Goal: Find specific page/section: Find specific page/section

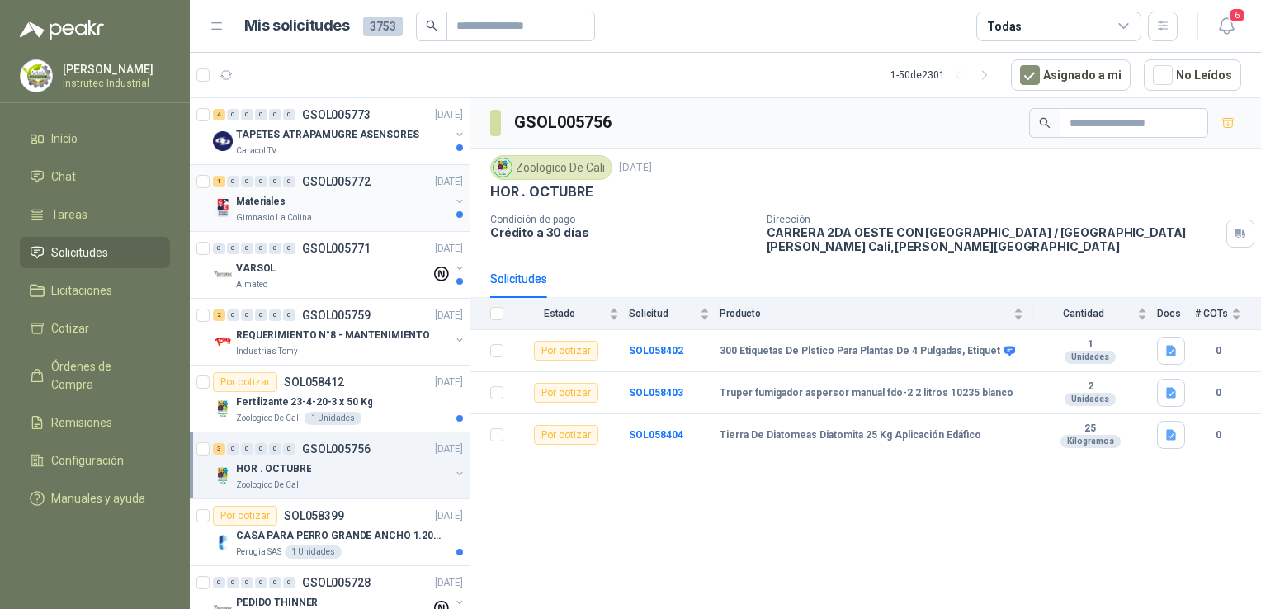
click at [323, 195] on div "Materiales" at bounding box center [343, 202] width 214 height 20
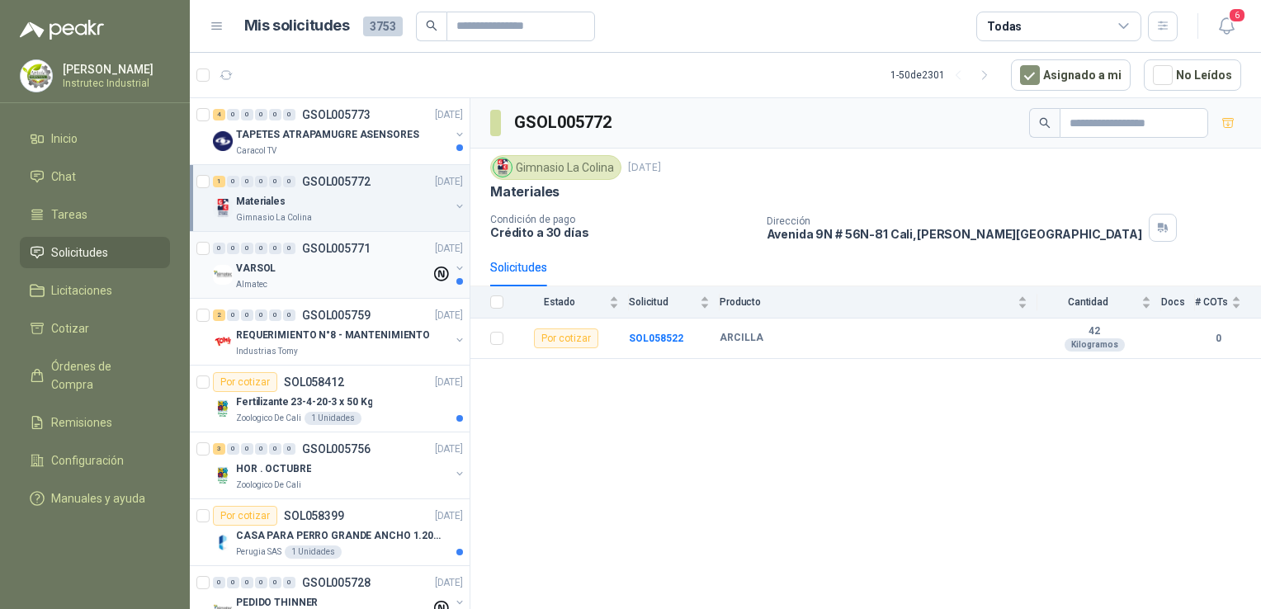
click at [335, 275] on div "VARSOL" at bounding box center [333, 268] width 195 height 20
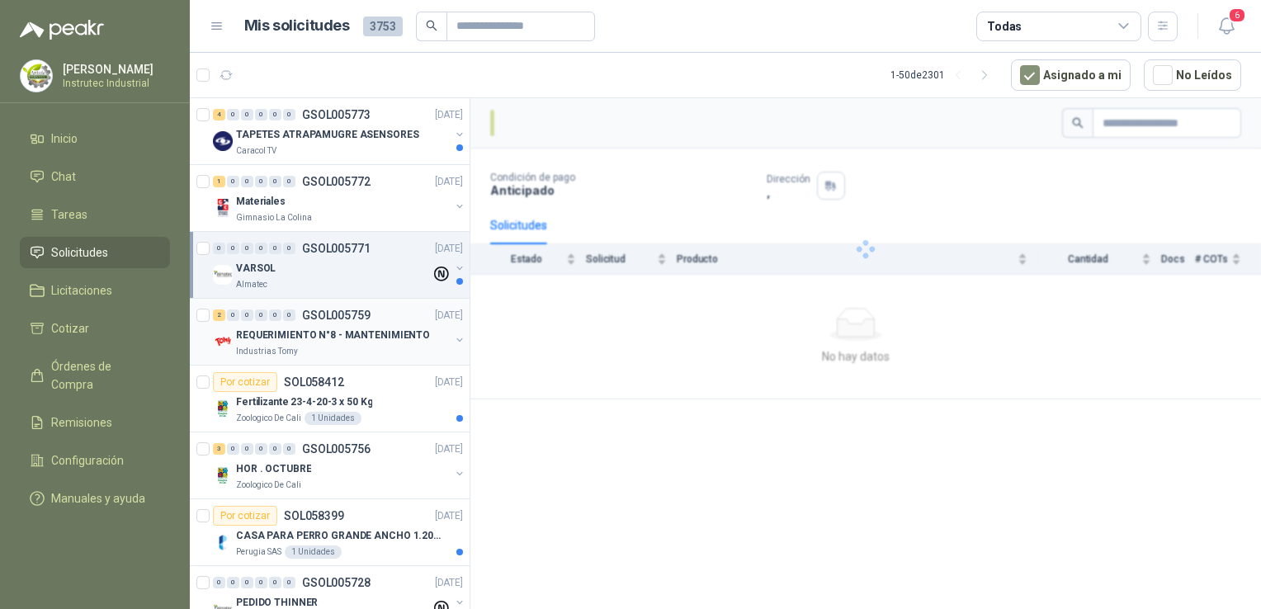
click at [356, 346] on div "Industrias Tomy" at bounding box center [343, 351] width 214 height 13
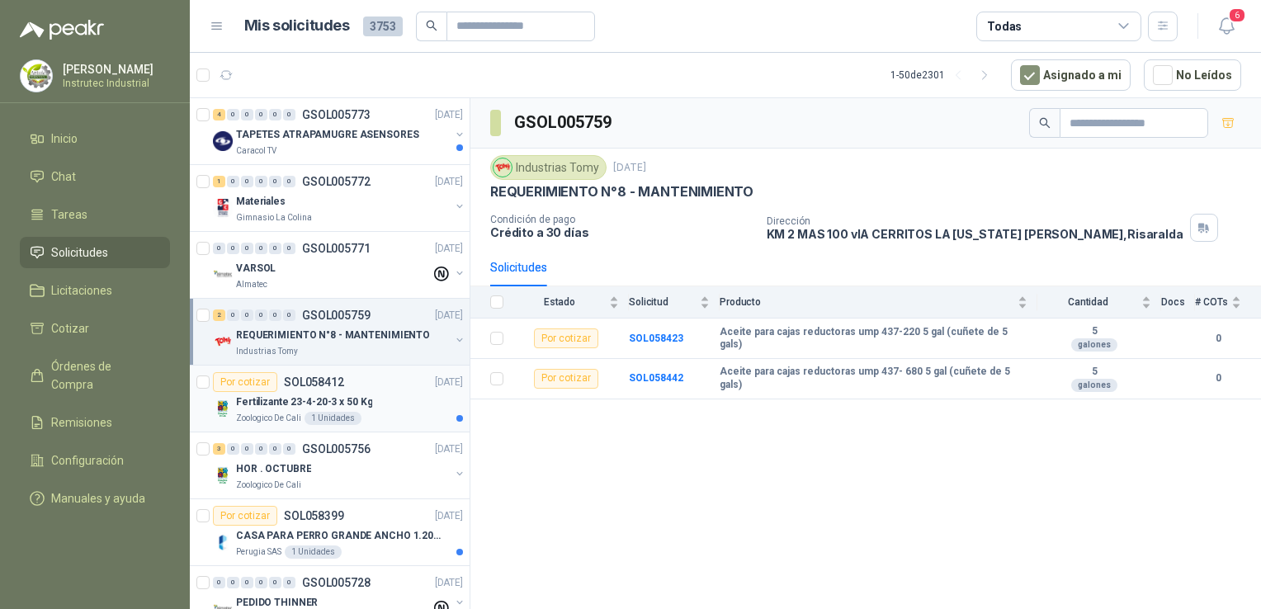
click at [376, 414] on div "Zoologico De Cali 1 Unidades" at bounding box center [349, 418] width 227 height 13
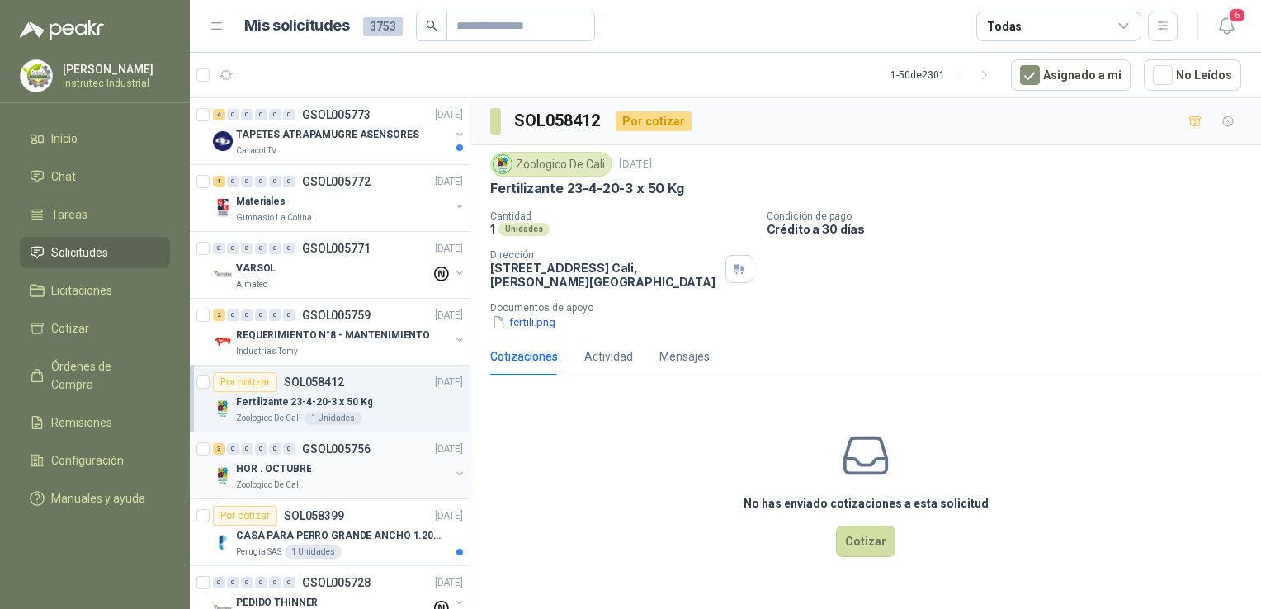
click at [397, 485] on div "Zoologico De Cali" at bounding box center [343, 485] width 214 height 13
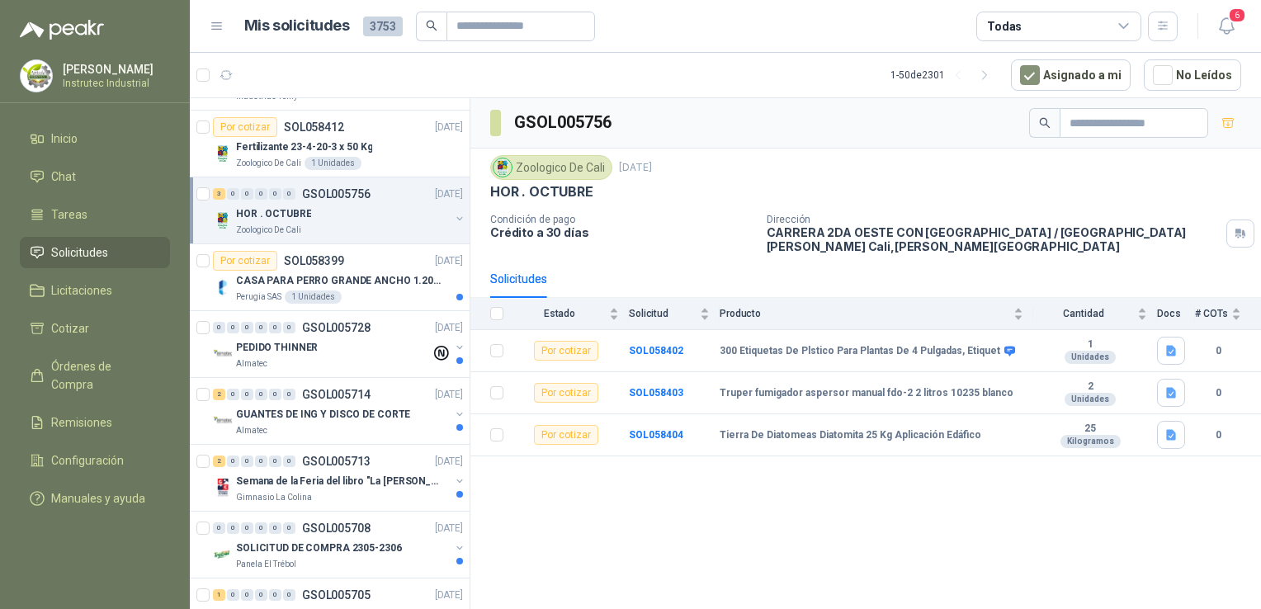
scroll to position [267, 0]
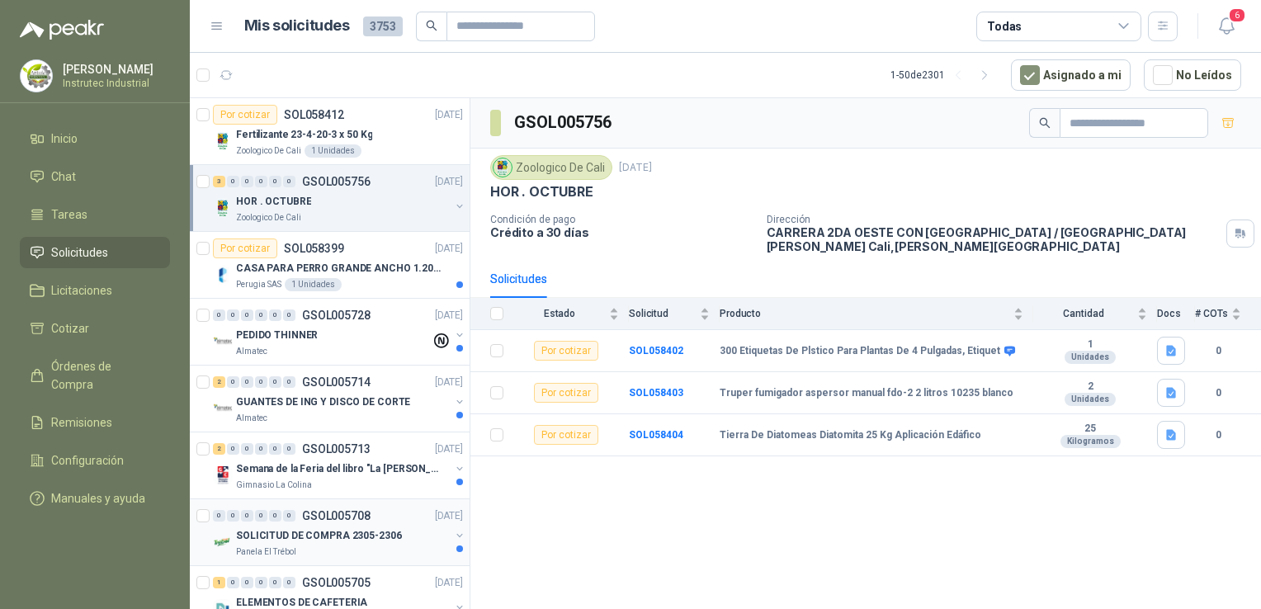
click at [371, 550] on div "Panela El Trébol" at bounding box center [343, 552] width 214 height 13
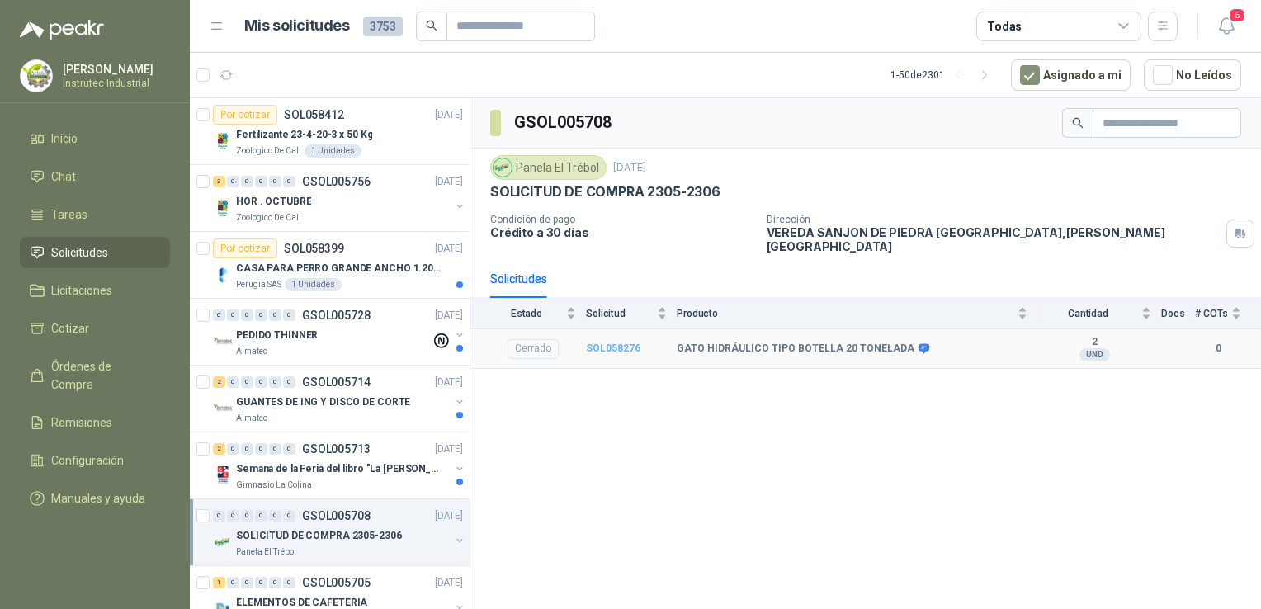
click at [614, 343] on b "SOL058276" at bounding box center [613, 349] width 54 height 12
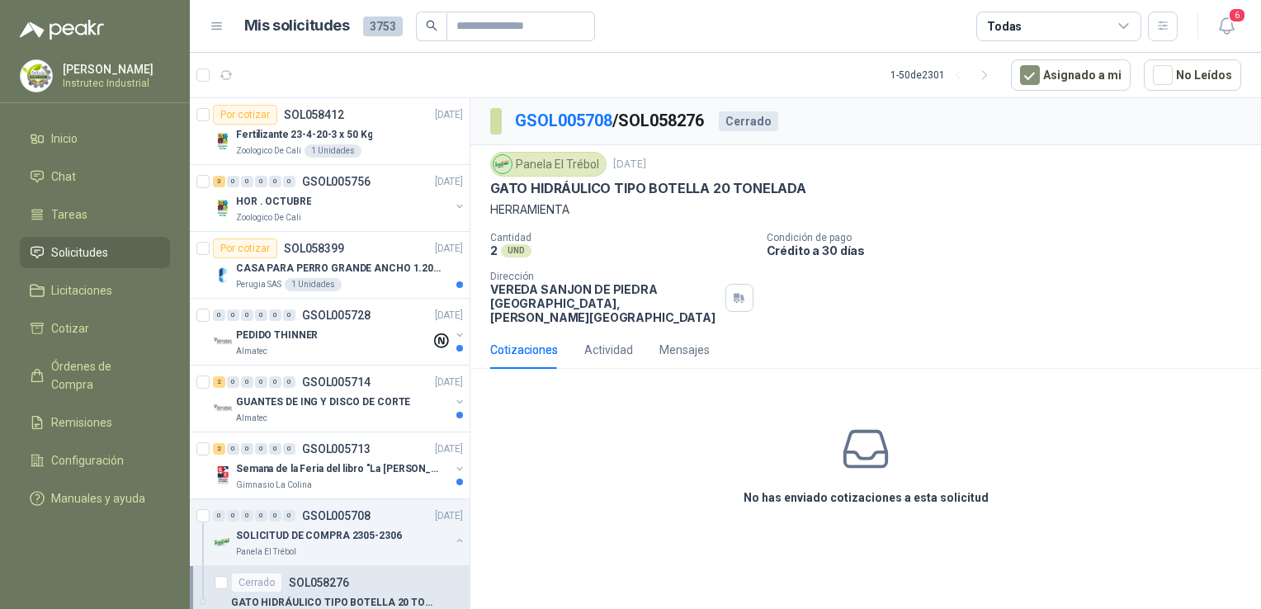
click at [829, 463] on div "No has enviado cotizaciones a esta solicitud" at bounding box center [866, 465] width 791 height 166
drag, startPoint x: 534, startPoint y: 332, endPoint x: 860, endPoint y: 424, distance: 338.7
click at [860, 424] on div "Cotizaciones Actividad Mensajes No has enviado cotizaciones a esta solicitud" at bounding box center [866, 439] width 791 height 217
click at [860, 424] on icon at bounding box center [866, 450] width 52 height 52
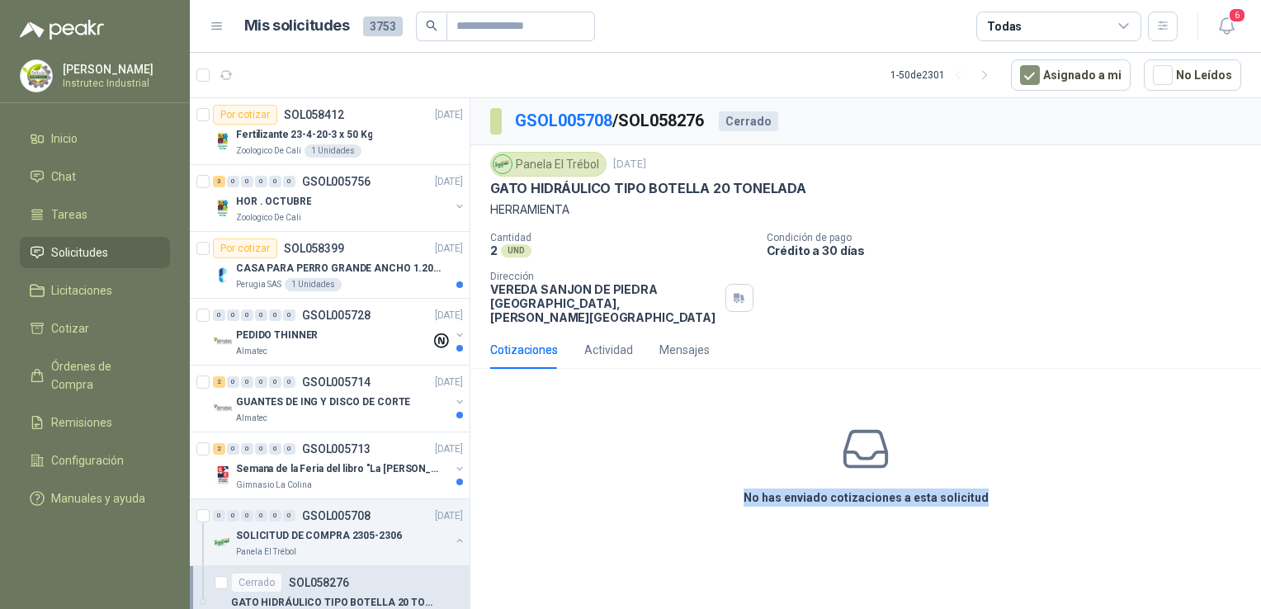
click at [860, 424] on icon at bounding box center [866, 450] width 52 height 52
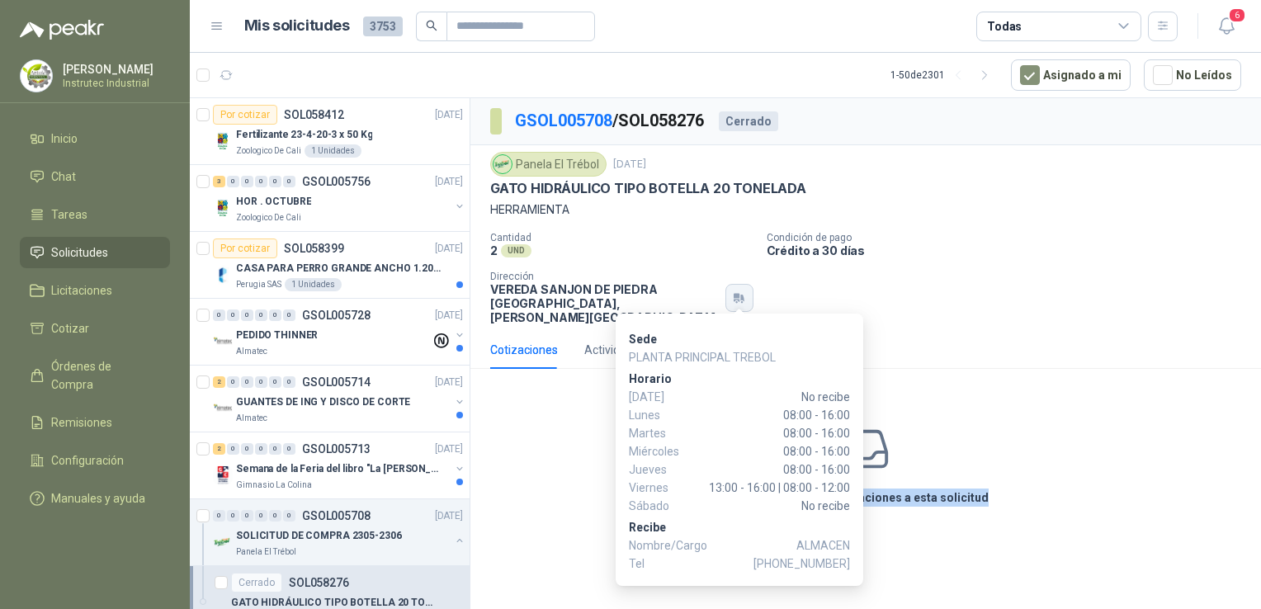
click at [730, 284] on button "button" at bounding box center [740, 298] width 28 height 28
click at [743, 291] on icon "button" at bounding box center [739, 297] width 14 height 13
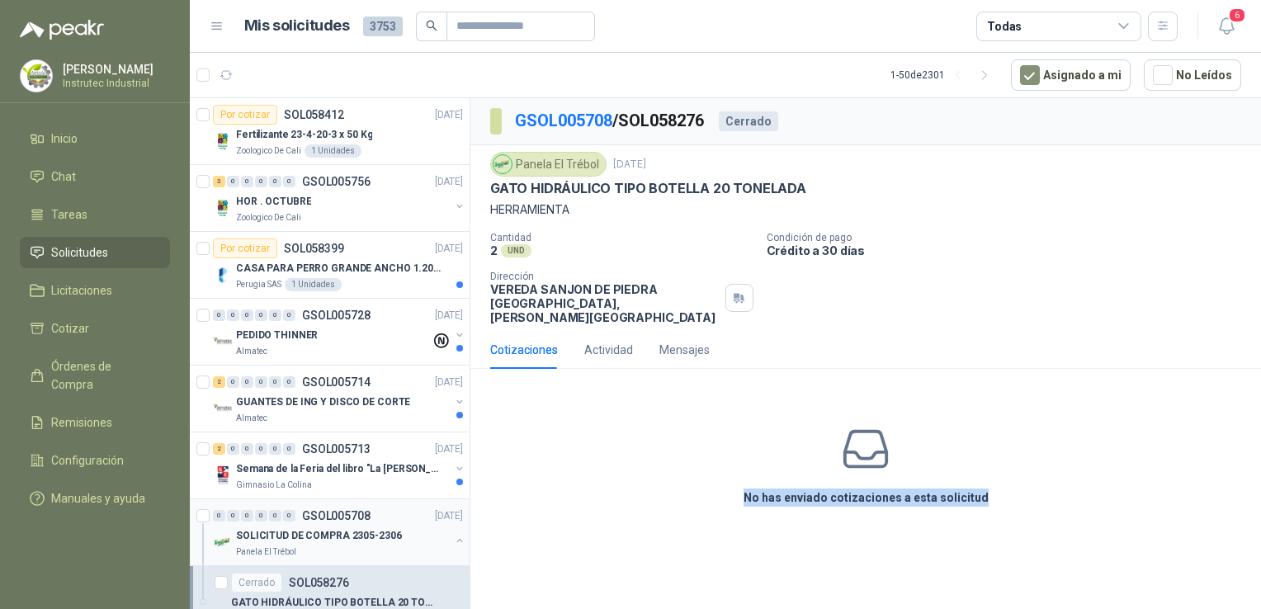
click at [317, 547] on div "Panela El Trébol" at bounding box center [343, 552] width 214 height 13
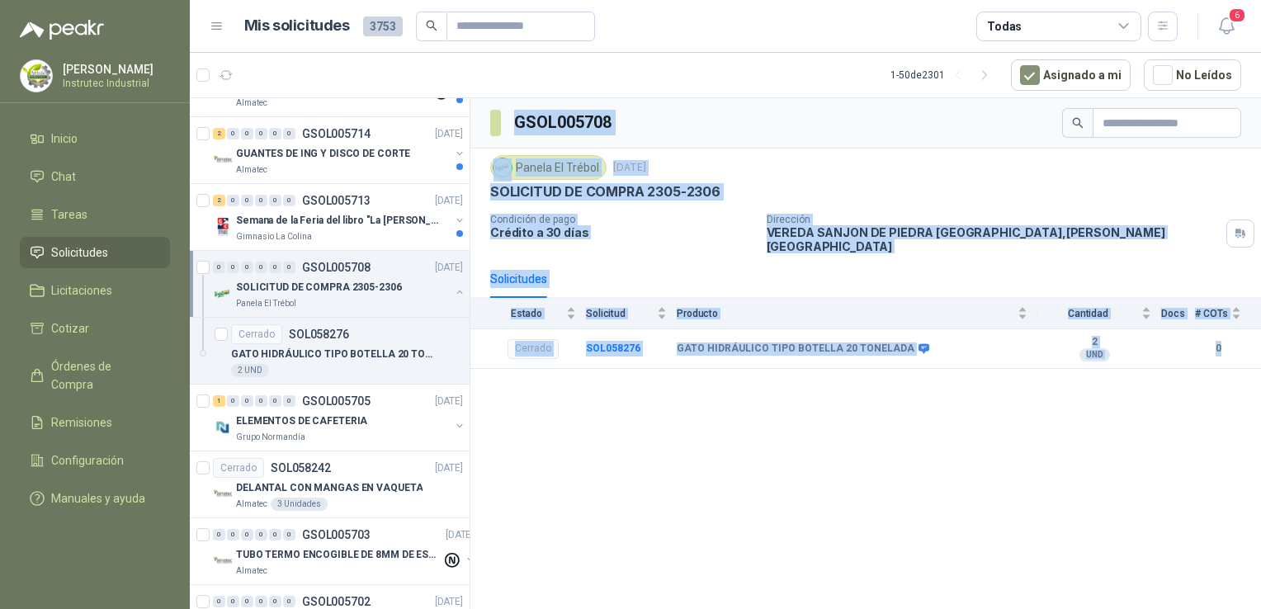
scroll to position [551, 0]
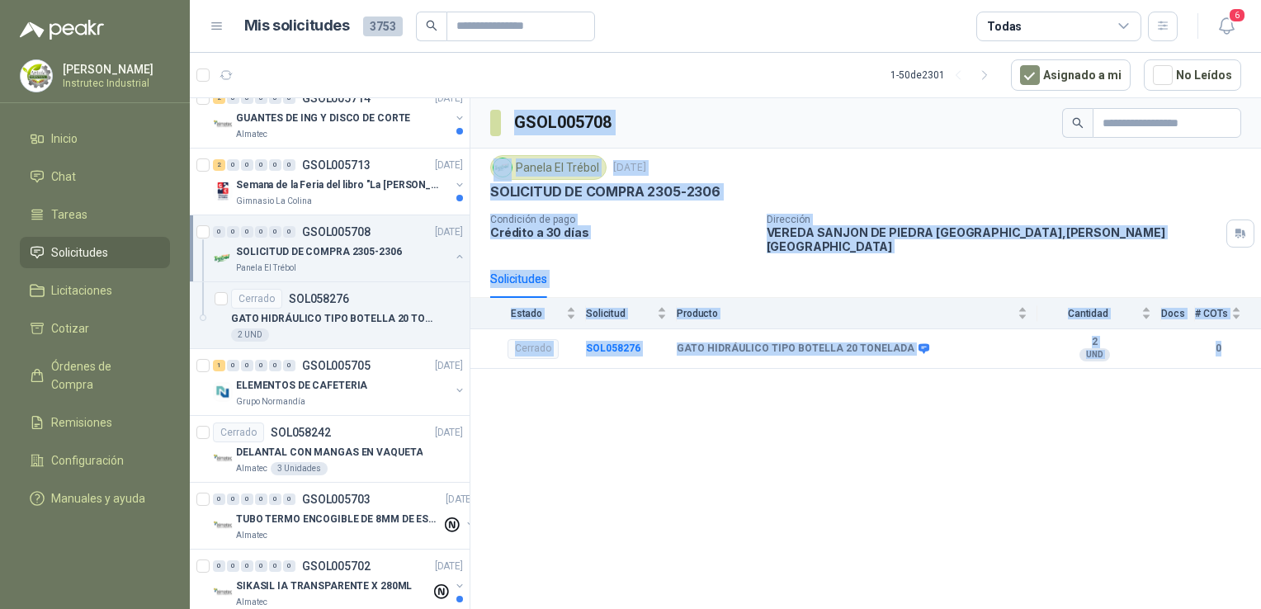
click at [353, 264] on div "Panela El Trébol" at bounding box center [343, 268] width 214 height 13
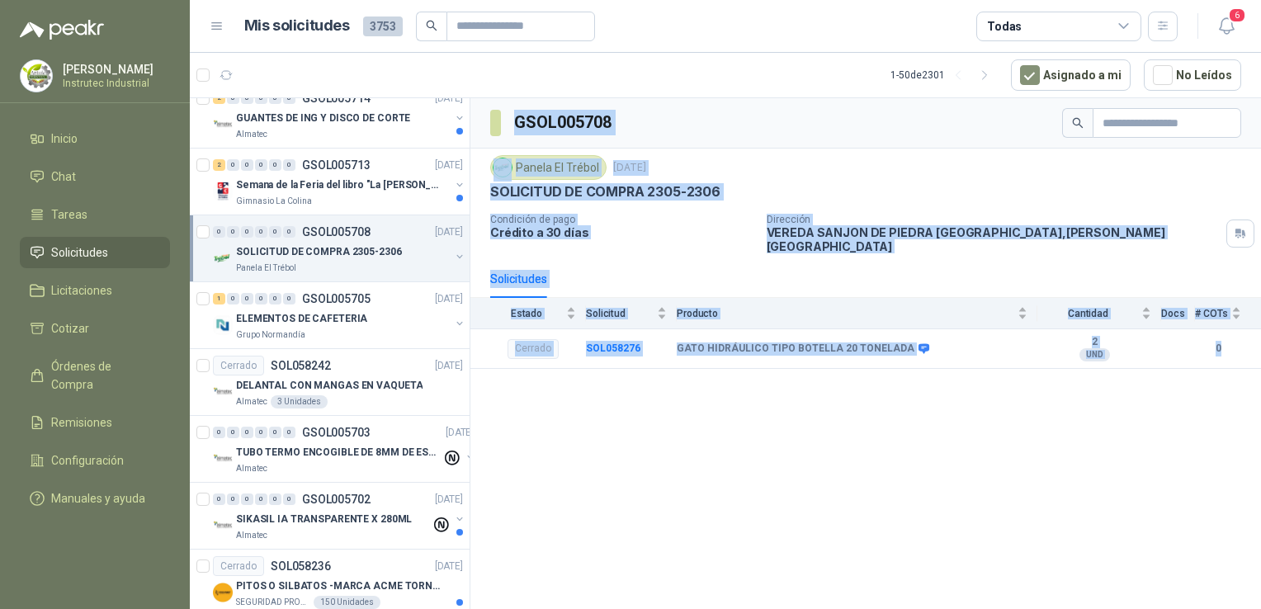
scroll to position [992, 0]
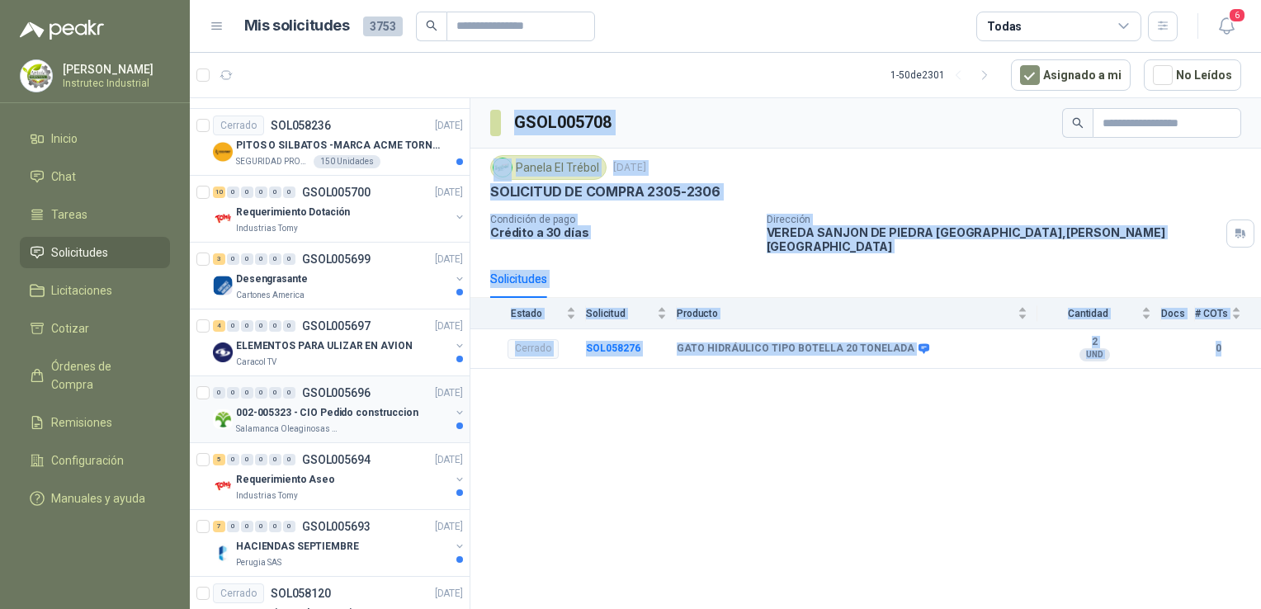
click at [400, 423] on div "Salamanca Oleaginosas SAS" at bounding box center [343, 429] width 214 height 13
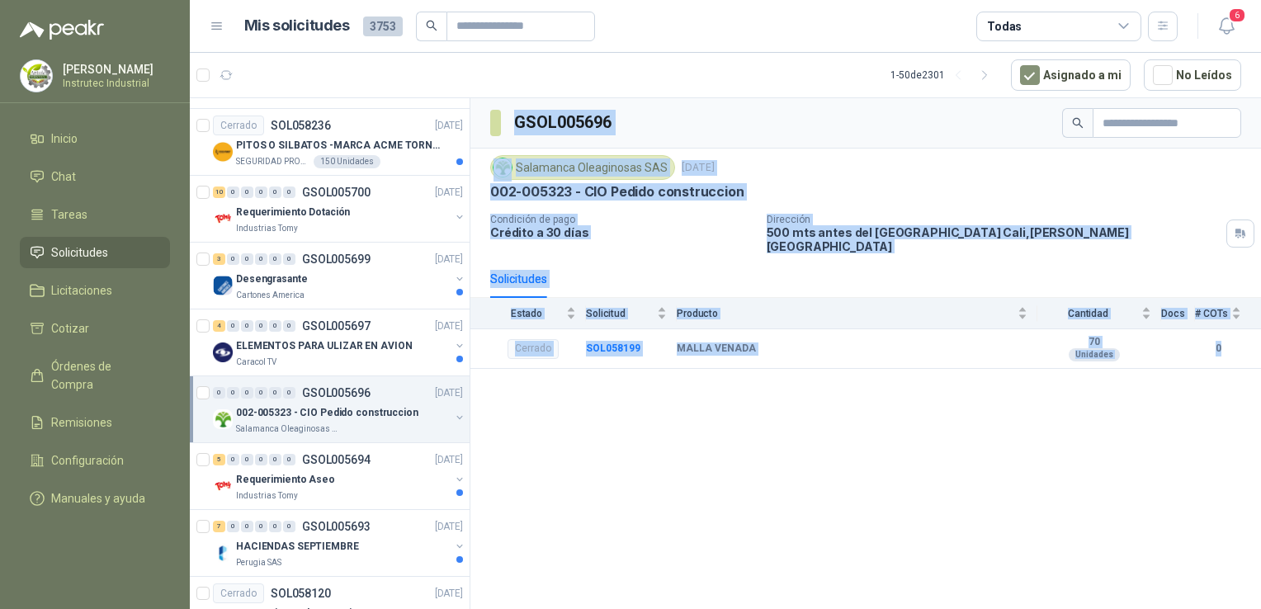
click at [852, 443] on div "GSOL005696 Salamanca Oleaginosas SAS [DATE] 002-005323 - CIO Pedido construccio…" at bounding box center [866, 356] width 791 height 517
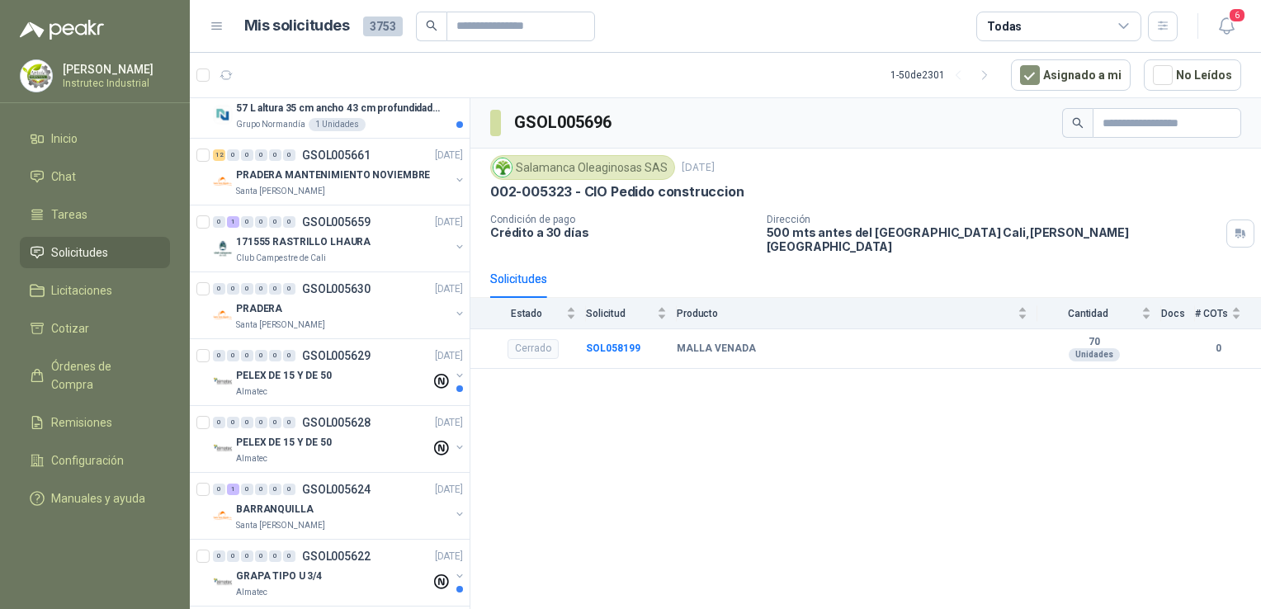
scroll to position [2854, 0]
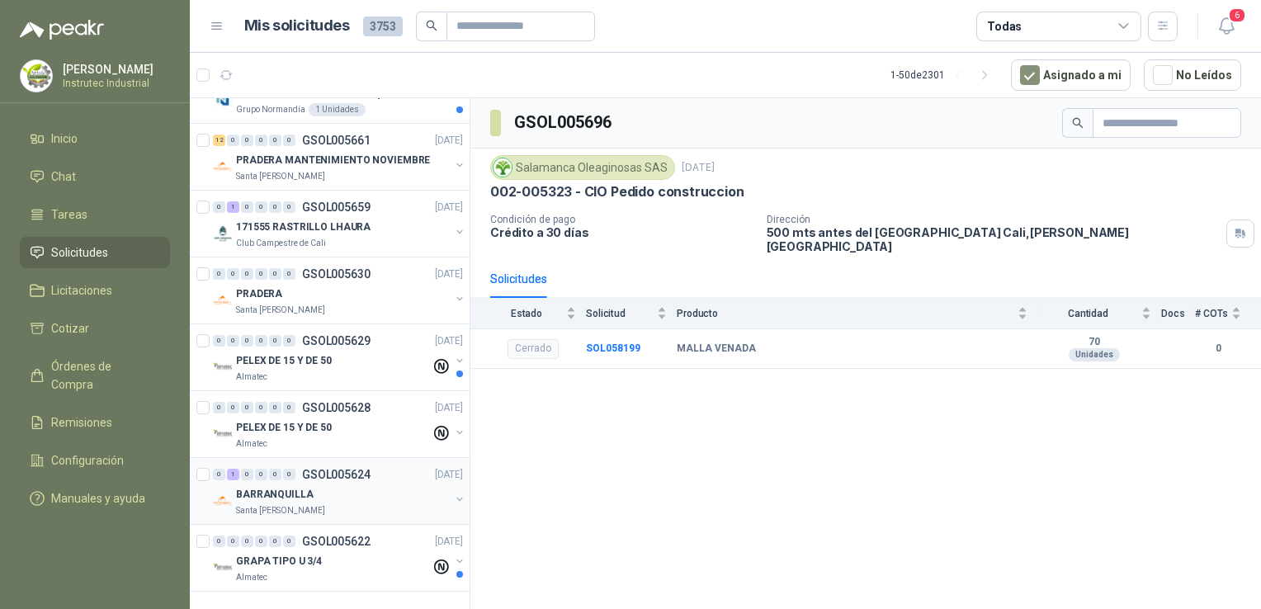
click at [373, 504] on div "Santa [PERSON_NAME]" at bounding box center [343, 510] width 214 height 13
